Goal: Navigation & Orientation: Find specific page/section

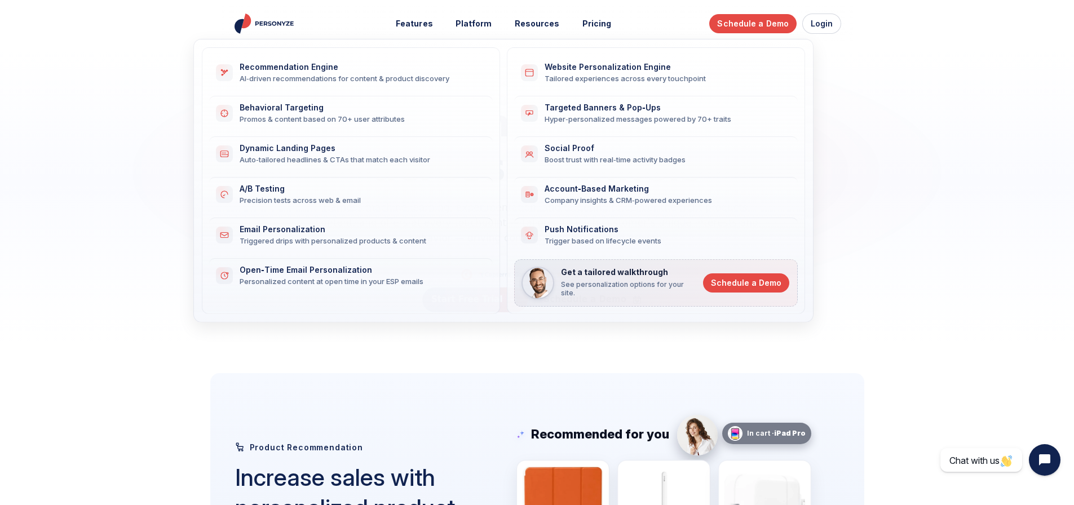
click at [300, 146] on div "Dynamic Landing Pages" at bounding box center [360, 149] width 240 height 10
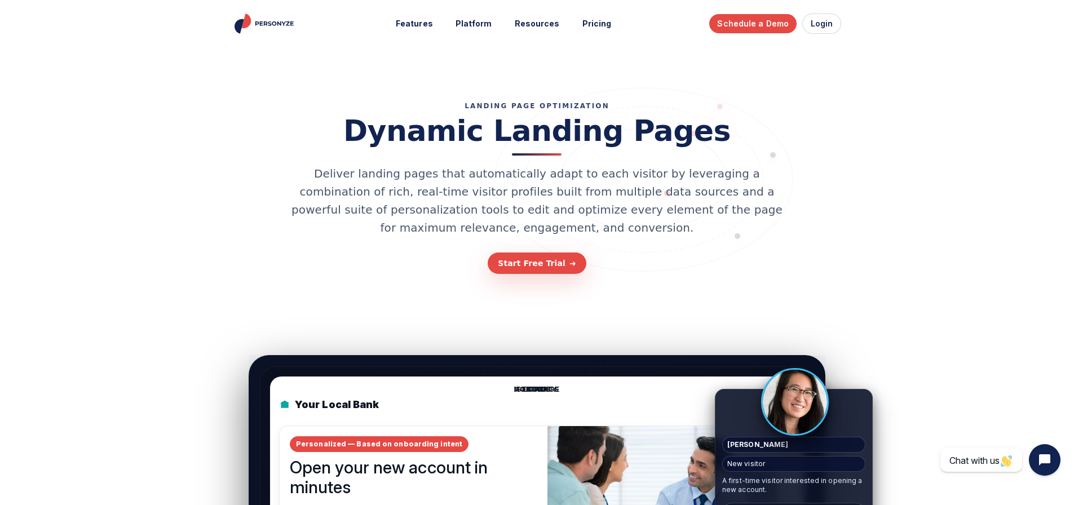
click at [262, 17] on img "Personyze home" at bounding box center [265, 24] width 65 height 20
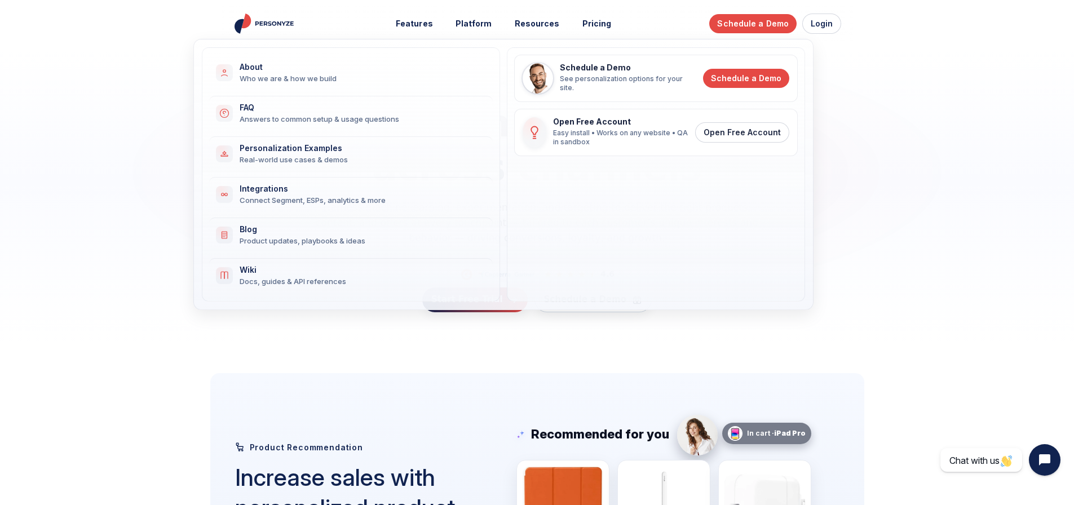
click at [324, 193] on div "Integrations" at bounding box center [360, 189] width 240 height 10
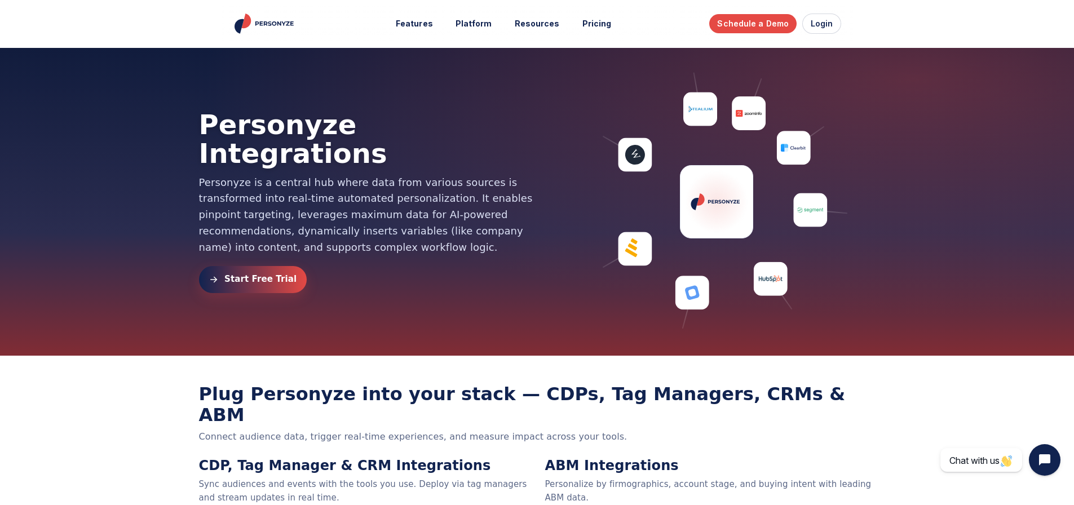
click at [418, 299] on div "Personyze Integrations Personyze is a central hub where data from various sourc…" at bounding box center [537, 201] width 676 height 263
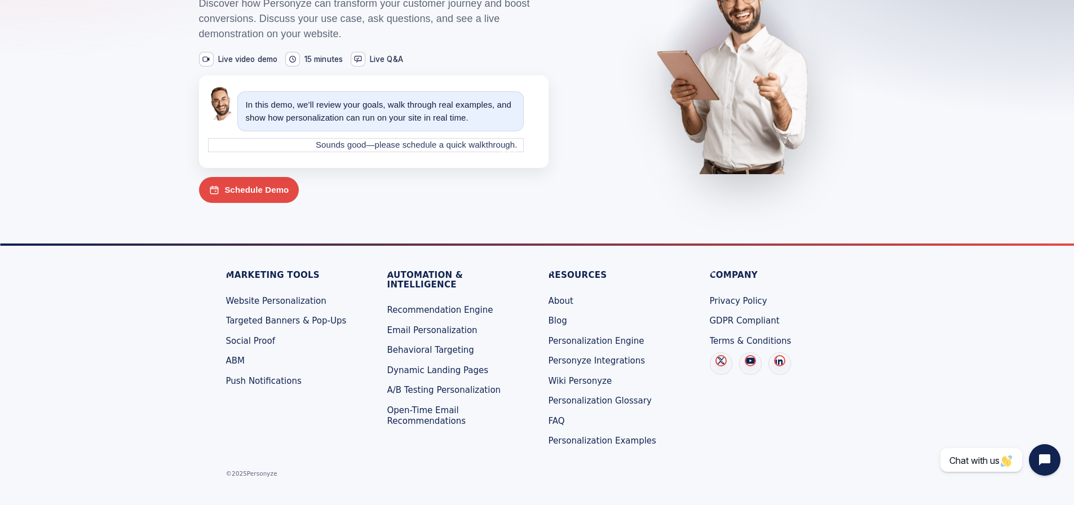
scroll to position [2040, 0]
click at [569, 300] on span "About" at bounding box center [560, 300] width 25 height 10
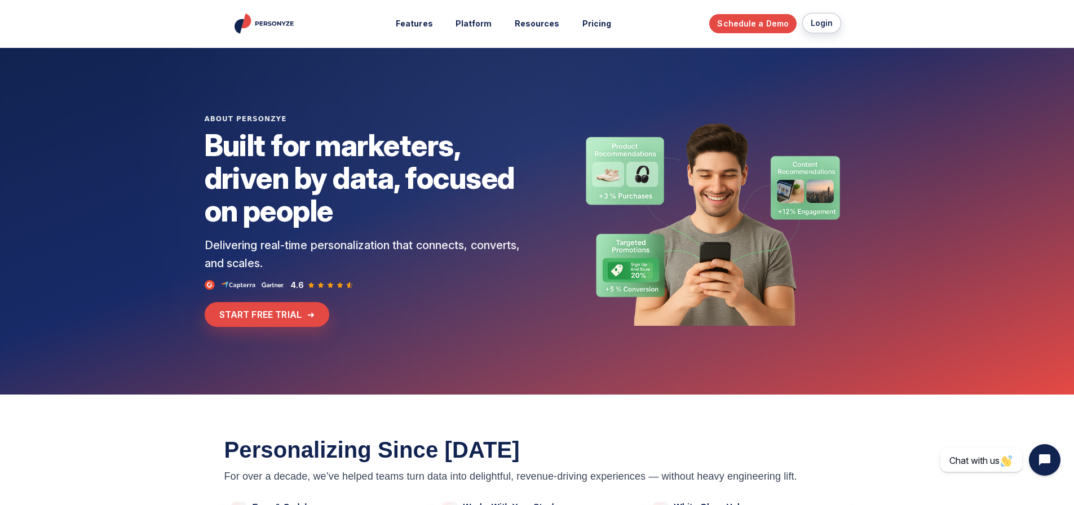
click at [818, 23] on link "Login" at bounding box center [821, 23] width 39 height 20
